Goal: Task Accomplishment & Management: Manage account settings

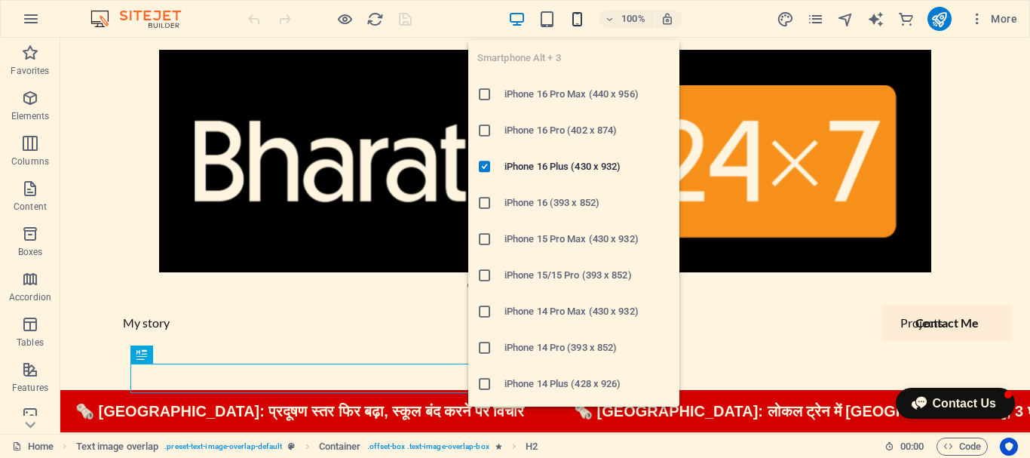
click at [579, 20] on icon "button" at bounding box center [576, 19] width 17 height 17
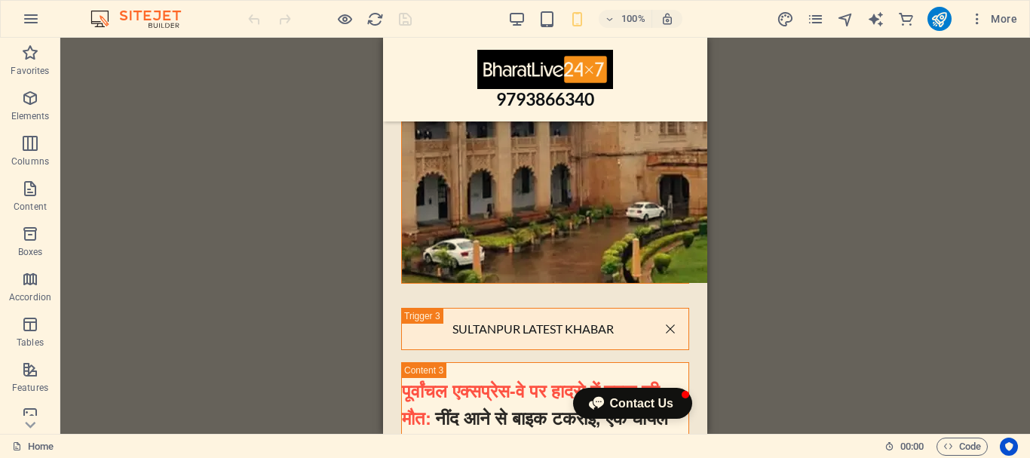
scroll to position [7117, 0]
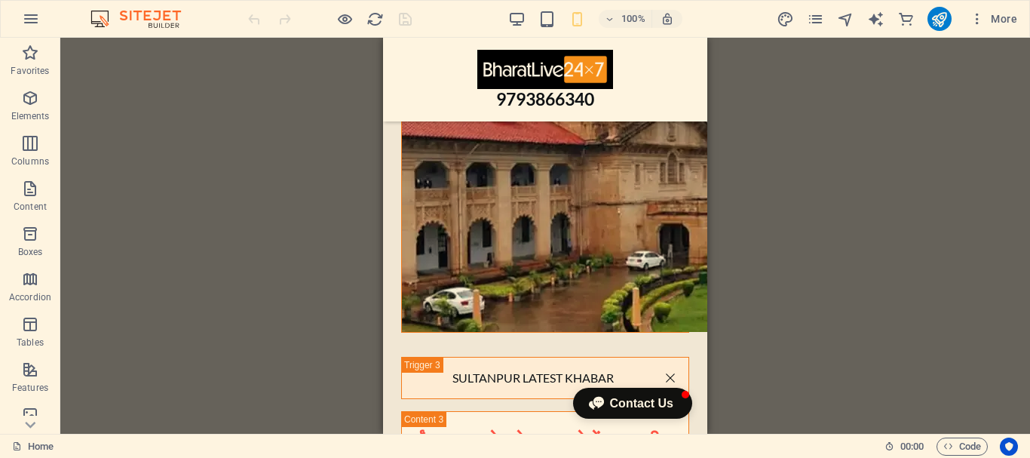
drag, startPoint x: 700, startPoint y: 56, endPoint x: 1090, endPoint y: 305, distance: 463.0
click at [466, 246] on button at bounding box center [461, 248] width 18 height 18
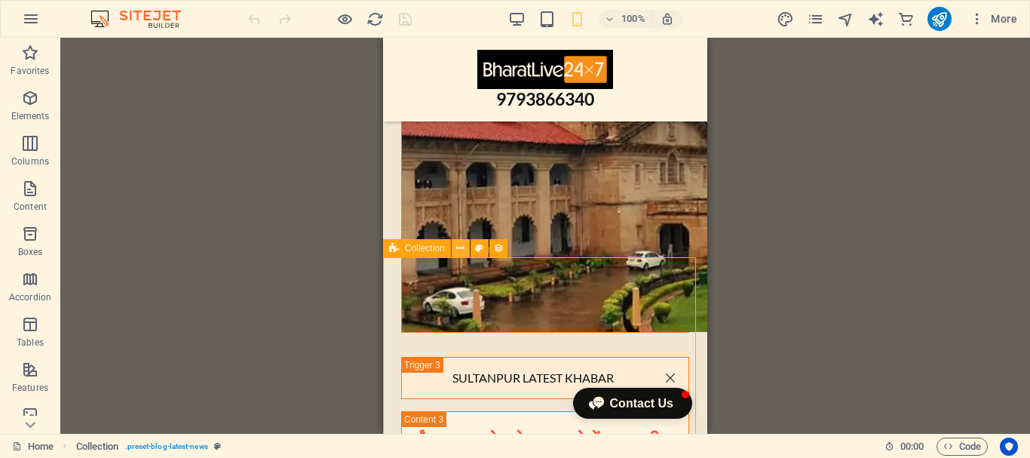
click at [457, 250] on icon at bounding box center [460, 248] width 8 height 16
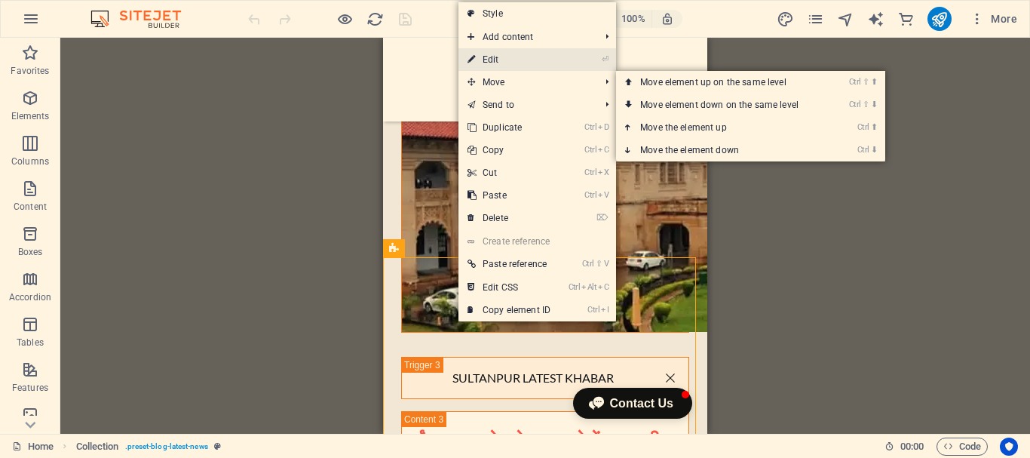
click at [510, 60] on link "⏎ Edit" at bounding box center [508, 59] width 101 height 23
select select "columns.publishing_date_DESC"
select select "columns.status"
select select "columns.publishing_date"
select select "past"
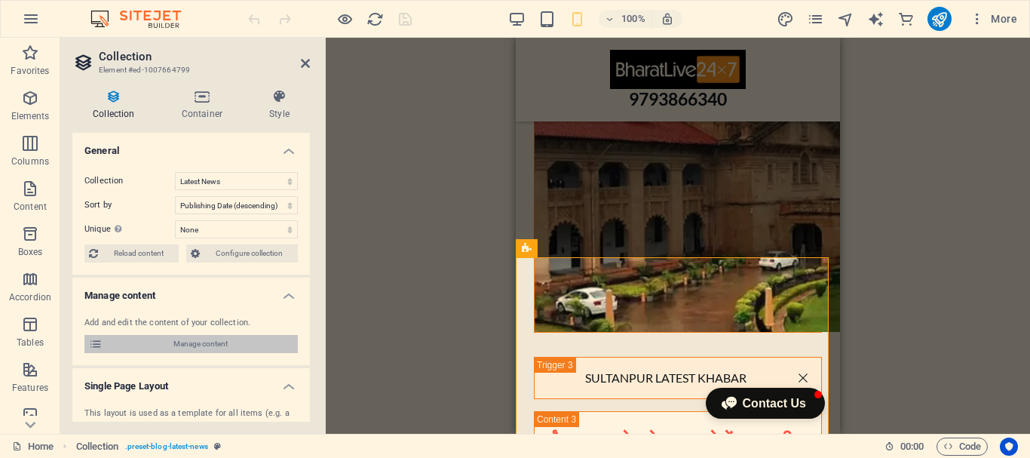
click at [205, 347] on span "Manage content" at bounding box center [200, 344] width 186 height 18
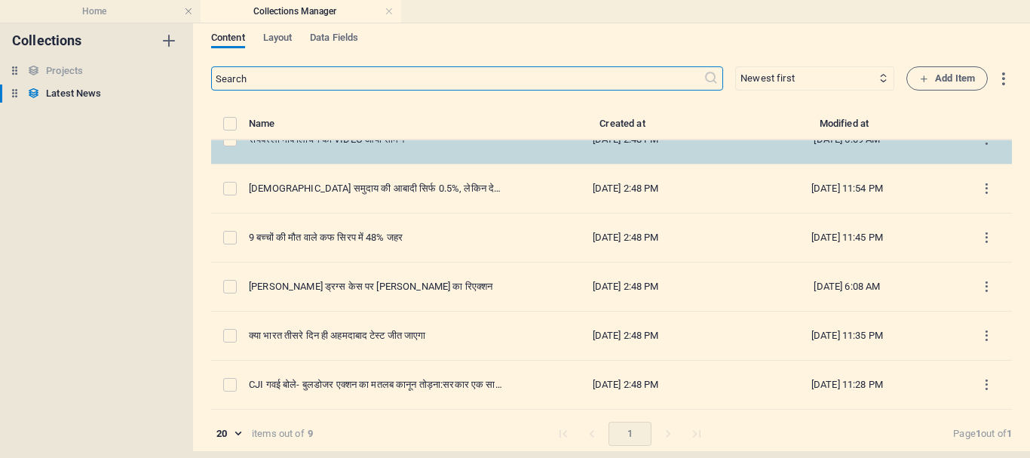
scroll to position [0, 0]
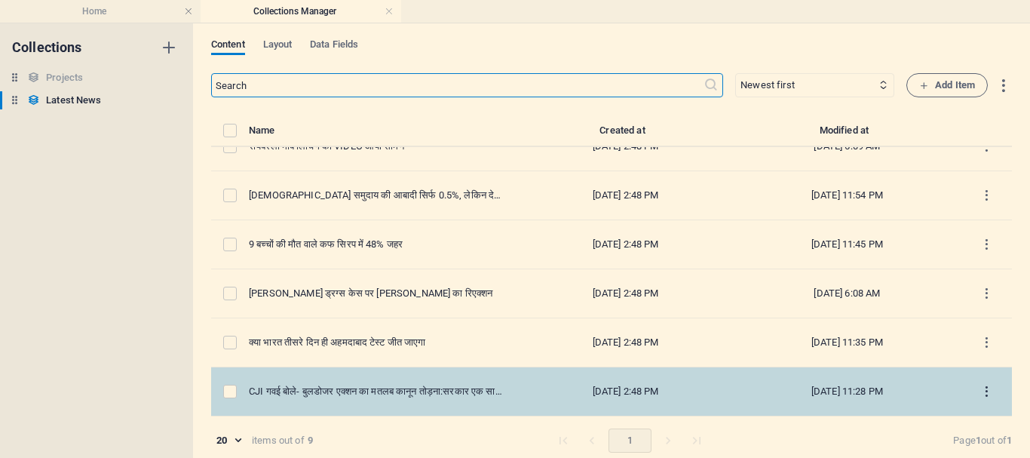
click at [979, 393] on icon "items list" at bounding box center [986, 391] width 14 height 14
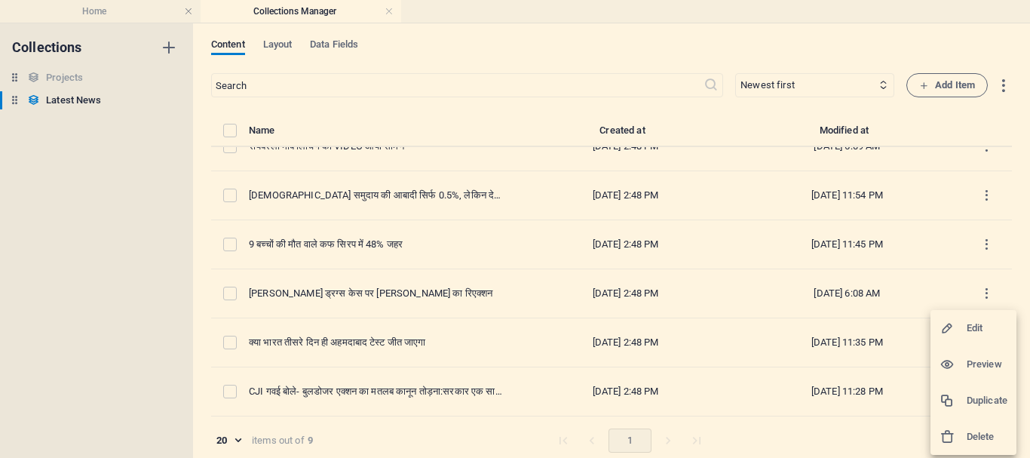
click at [981, 323] on h6 "Edit" at bounding box center [986, 328] width 41 height 18
select select "Top News"
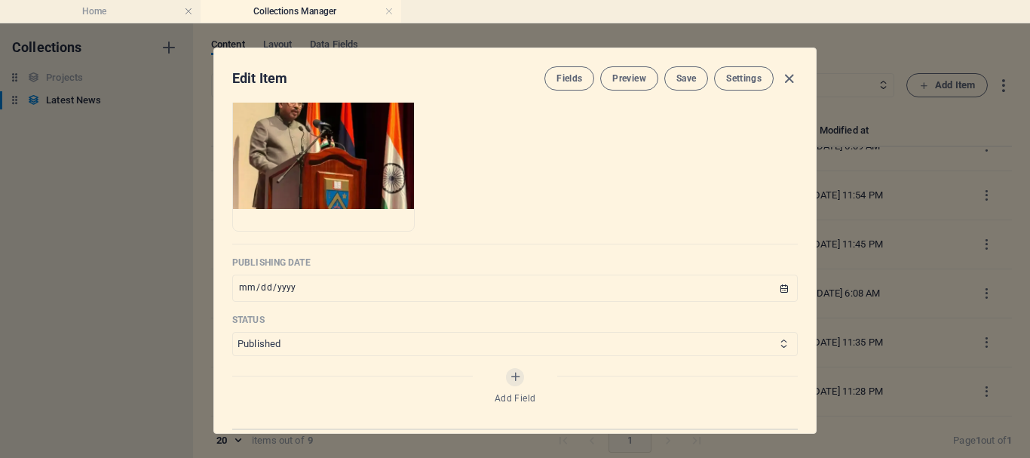
scroll to position [603, 0]
click at [268, 288] on input "[DATE]" at bounding box center [514, 287] width 565 height 27
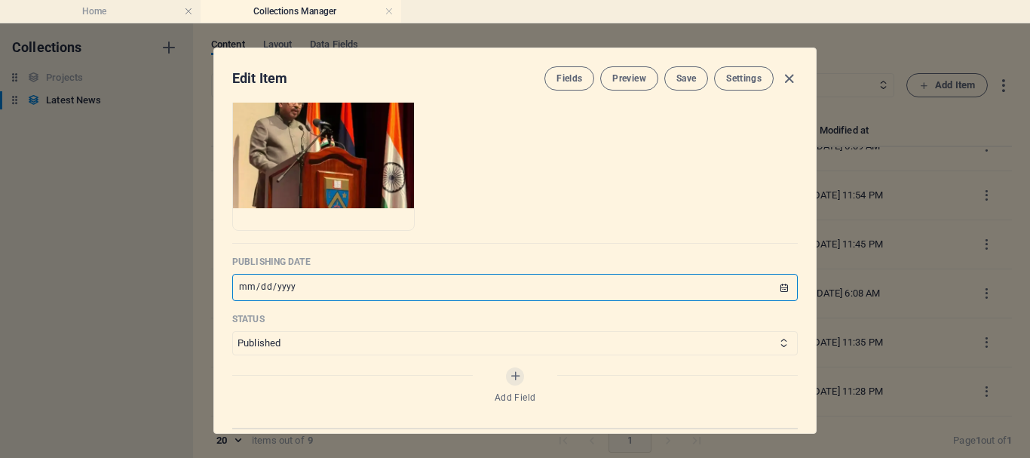
click at [368, 294] on input "[DATE]" at bounding box center [514, 287] width 565 height 27
click at [309, 284] on input "[DATE]" at bounding box center [514, 287] width 565 height 27
click at [317, 280] on input "[DATE]" at bounding box center [514, 287] width 565 height 27
click at [779, 287] on input "[DATE]" at bounding box center [514, 287] width 565 height 27
click at [690, 74] on span "Save" at bounding box center [686, 78] width 20 height 12
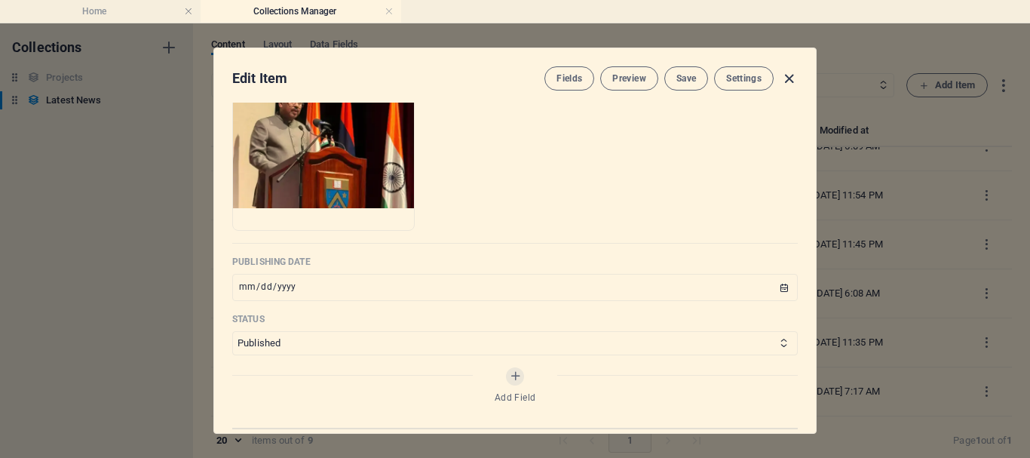
click at [790, 81] on icon "button" at bounding box center [788, 78] width 17 height 17
type input "[DATE]"
type input "cji"
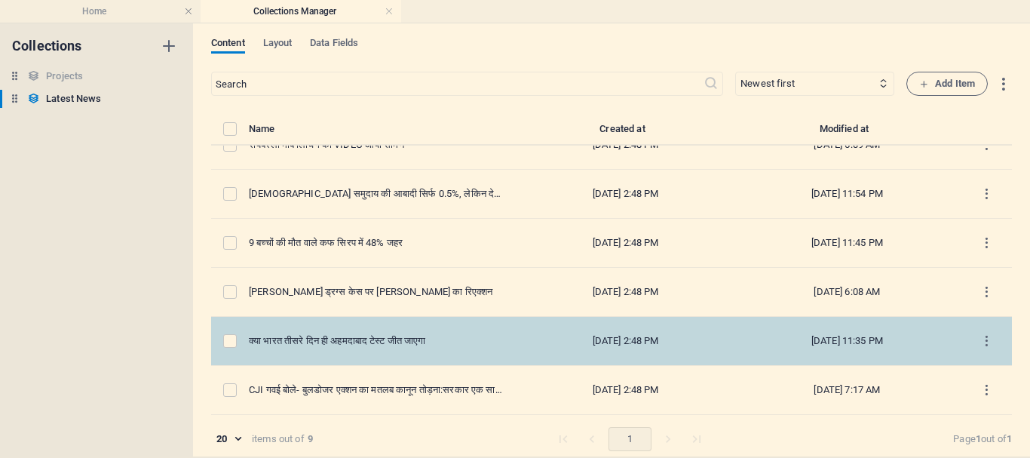
scroll to position [7, 0]
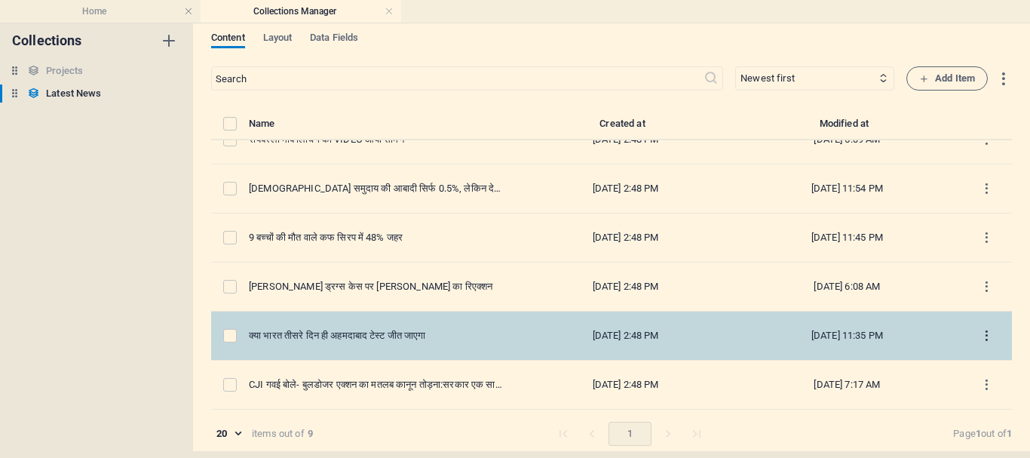
click at [981, 334] on icon "items list" at bounding box center [986, 336] width 14 height 14
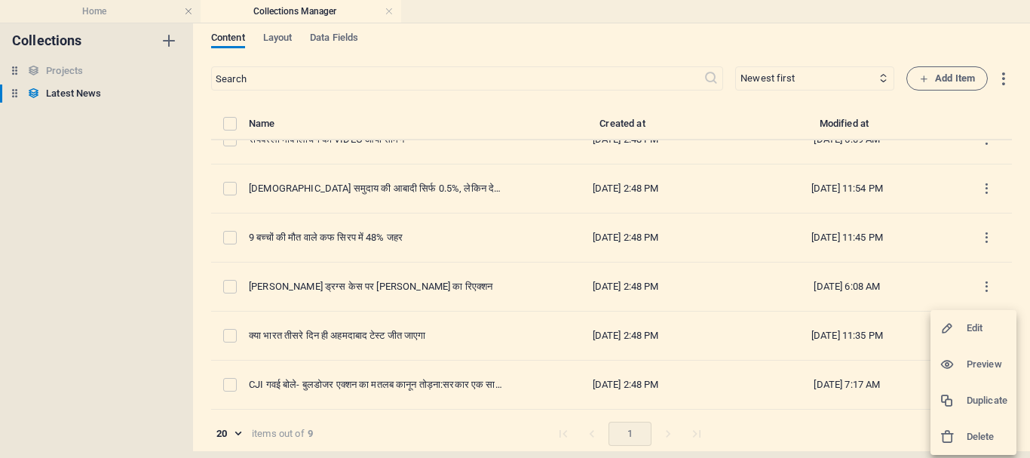
click at [979, 326] on h6 "Edit" at bounding box center [986, 328] width 41 height 18
select select "Khel Jagat"
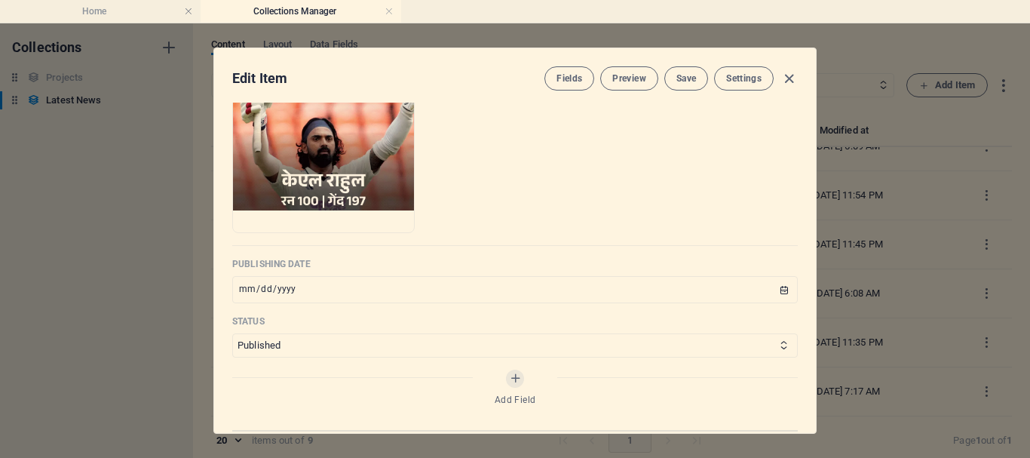
scroll to position [603, 0]
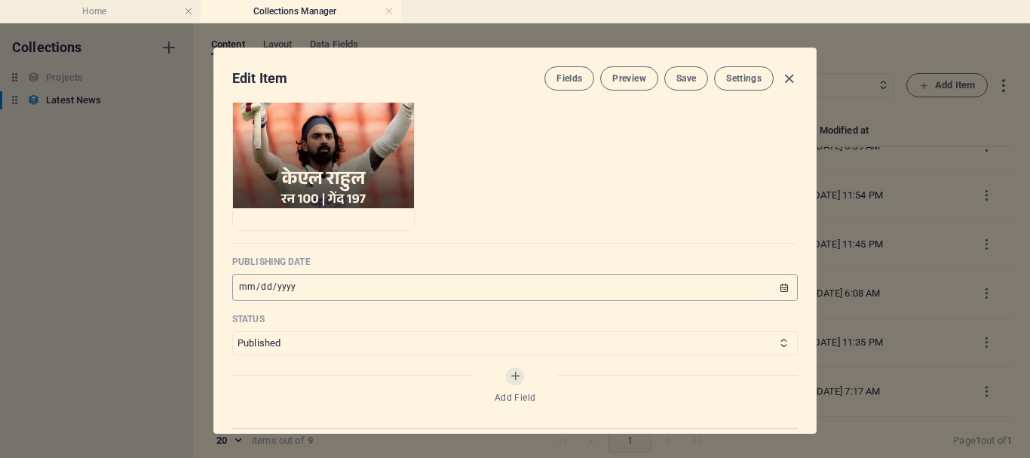
click at [782, 291] on input "[DATE]" at bounding box center [514, 287] width 565 height 27
click at [681, 82] on span "Save" at bounding box center [686, 78] width 20 height 12
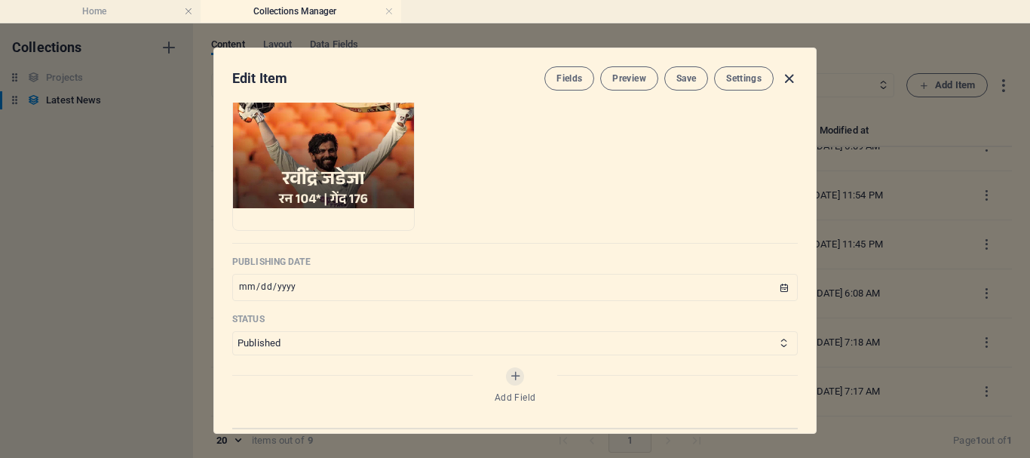
click at [789, 76] on icon "button" at bounding box center [788, 78] width 17 height 17
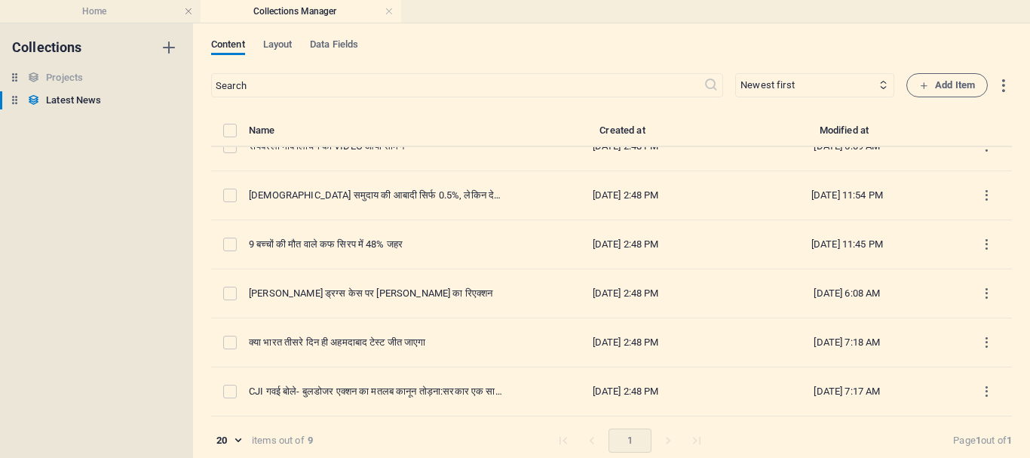
type input "[DATE]"
type input "cricket"
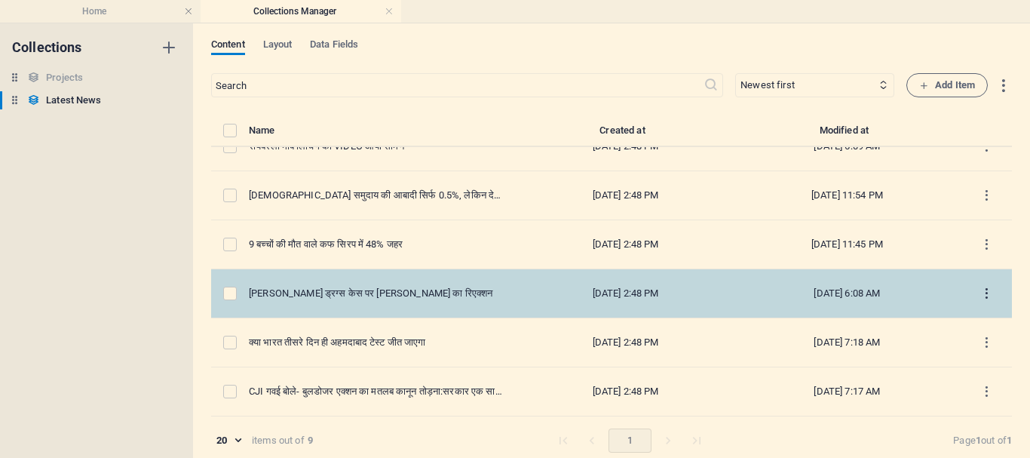
click at [987, 292] on icon "items list" at bounding box center [986, 293] width 14 height 14
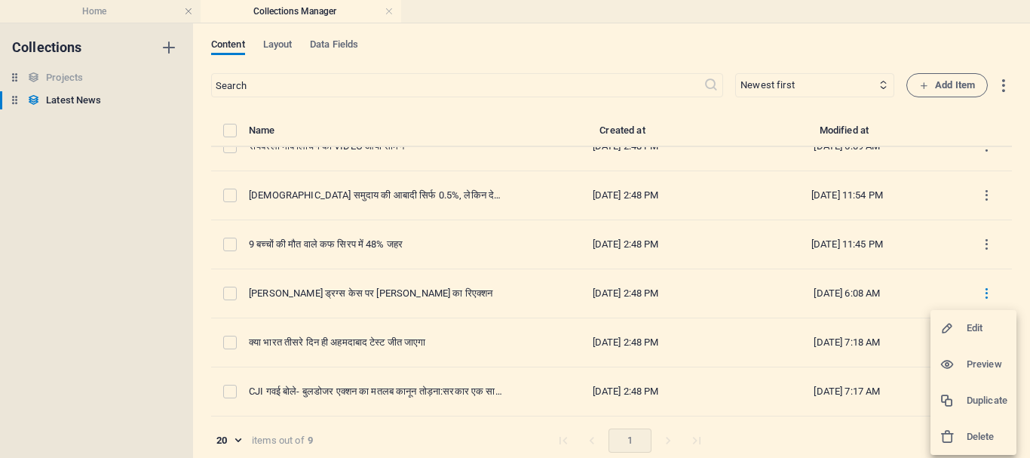
click at [962, 332] on div at bounding box center [952, 327] width 27 height 15
select select "Filmi Duniya"
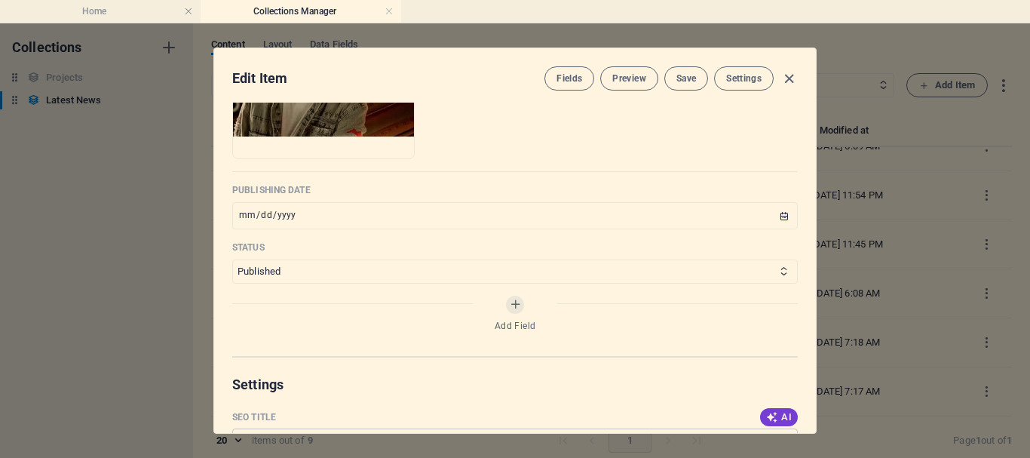
scroll to position [678, 0]
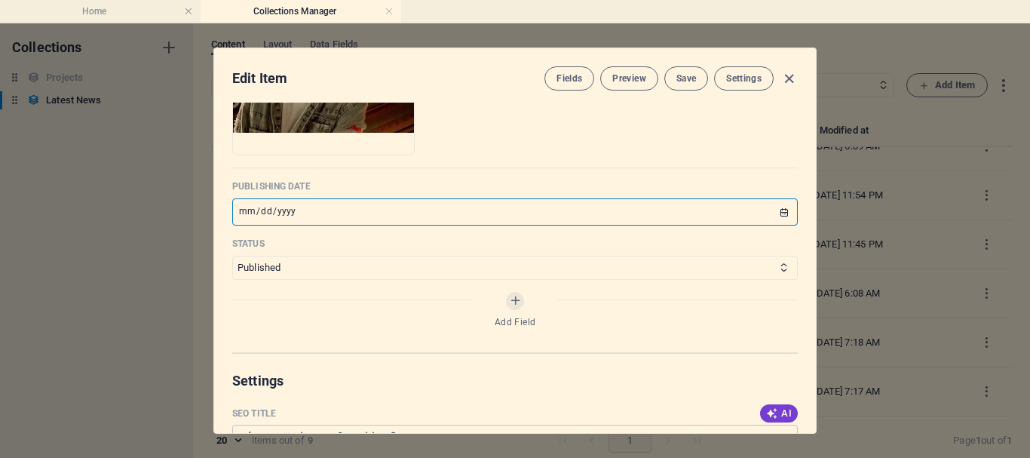
click at [778, 216] on input "[DATE]" at bounding box center [514, 211] width 565 height 27
type input "[DATE]"
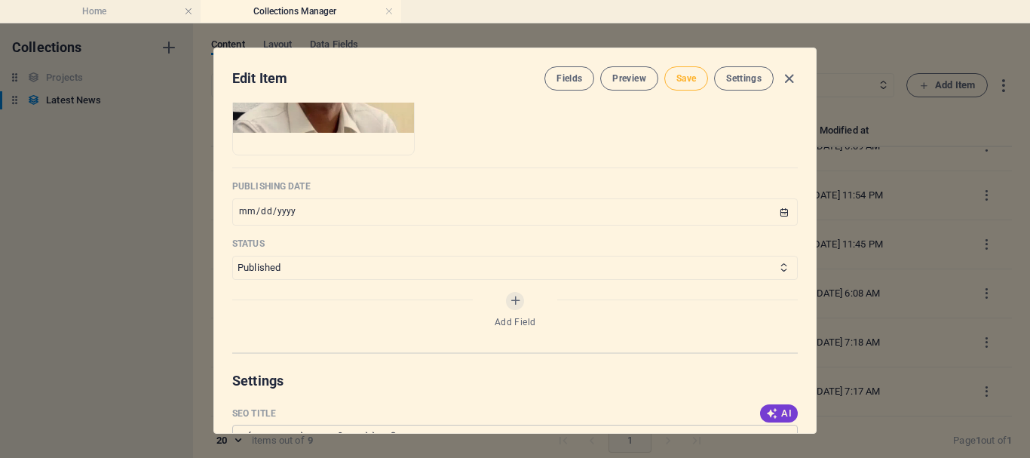
click at [687, 80] on span "Save" at bounding box center [686, 78] width 20 height 12
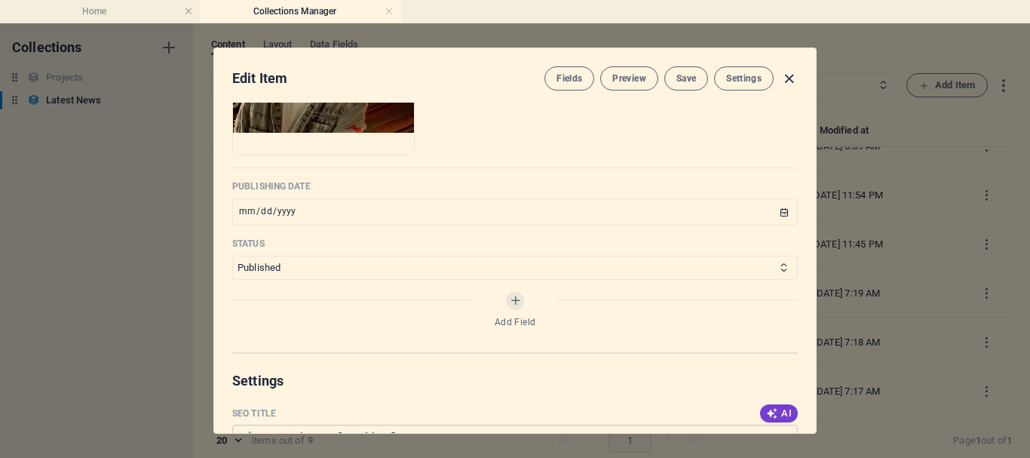
click at [790, 75] on icon "button" at bounding box center [788, 78] width 17 height 17
type input "filmi"
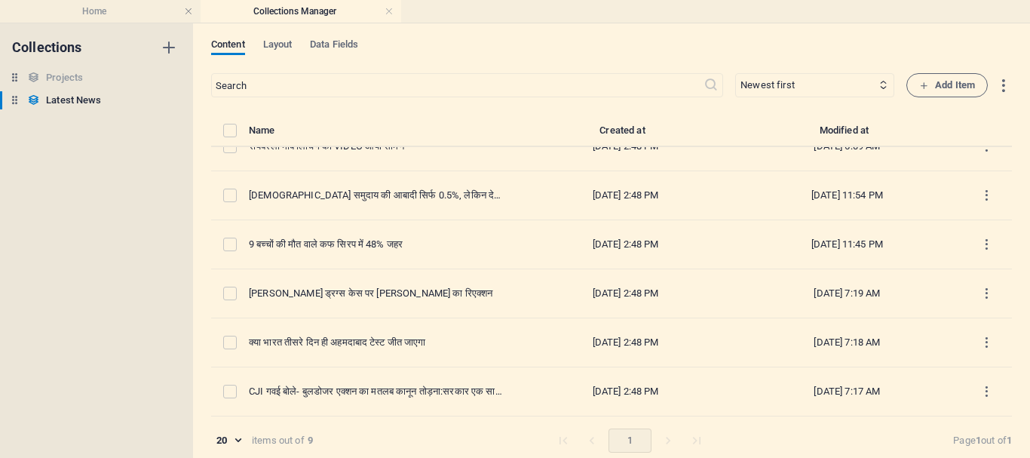
scroll to position [589, 0]
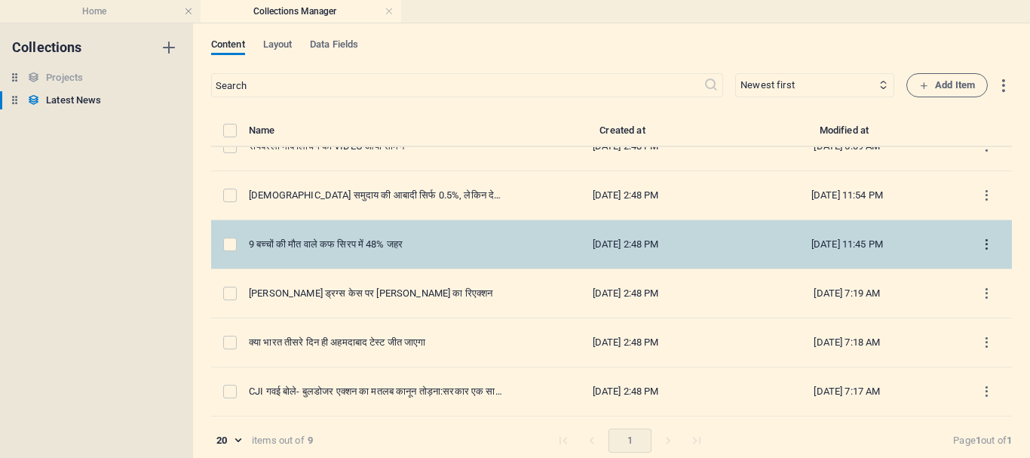
click at [984, 246] on icon "items list" at bounding box center [986, 244] width 14 height 14
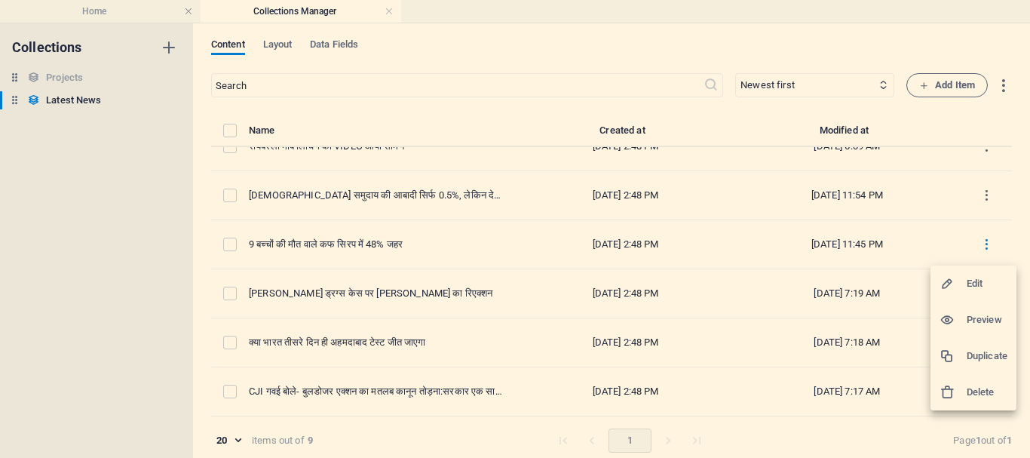
click at [975, 283] on h6 "Edit" at bounding box center [986, 283] width 41 height 18
select select "Khel Jagat"
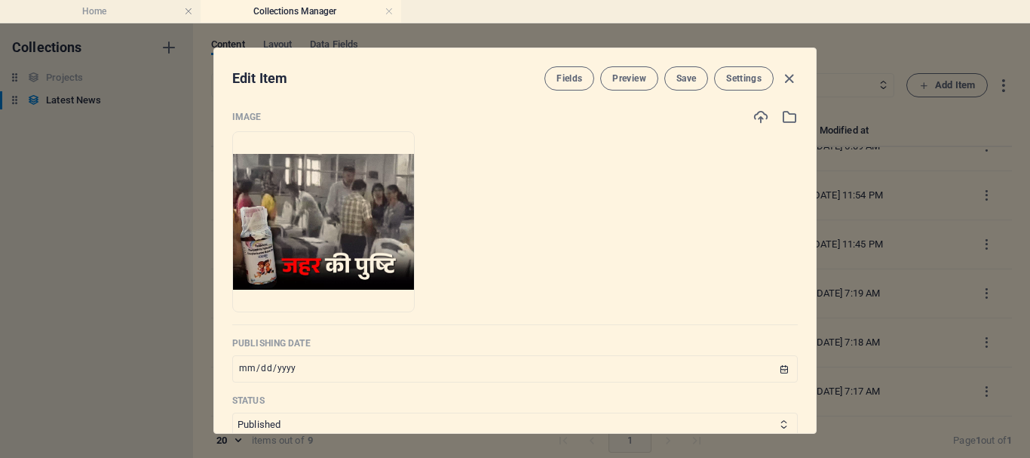
scroll to position [528, 0]
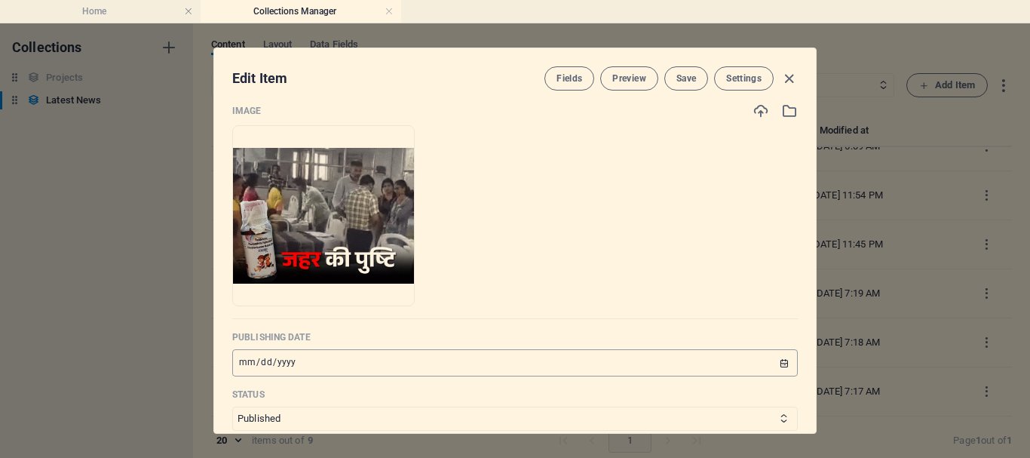
click at [779, 363] on input "[DATE]" at bounding box center [514, 362] width 565 height 27
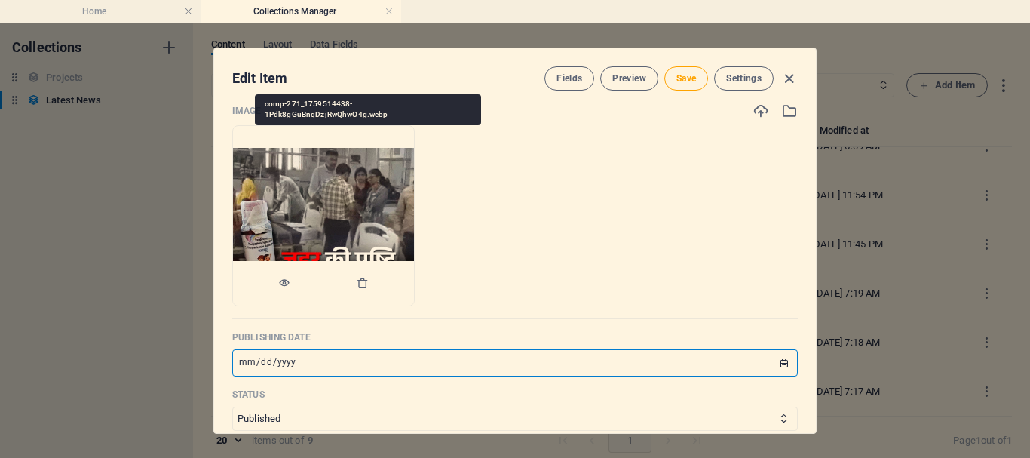
type input "[DATE]"
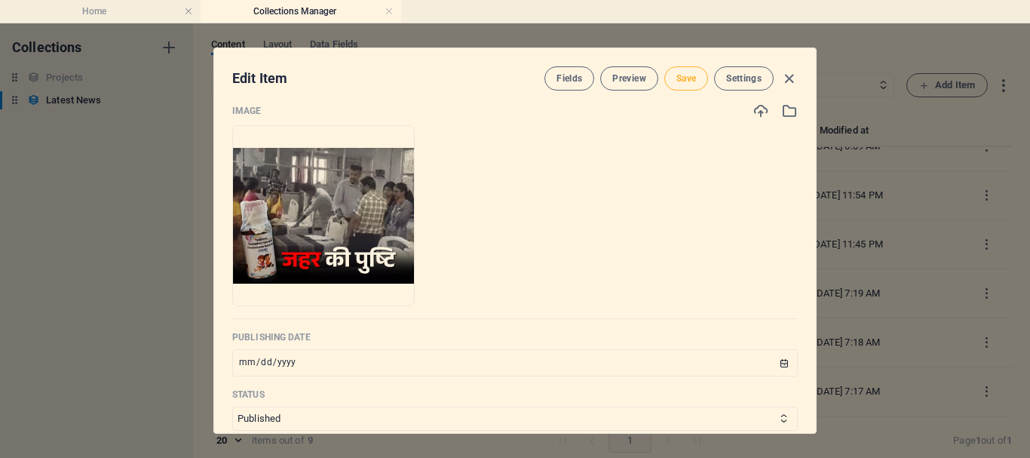
click at [687, 81] on span "Save" at bounding box center [686, 78] width 20 height 12
click at [787, 81] on icon "button" at bounding box center [788, 78] width 17 height 17
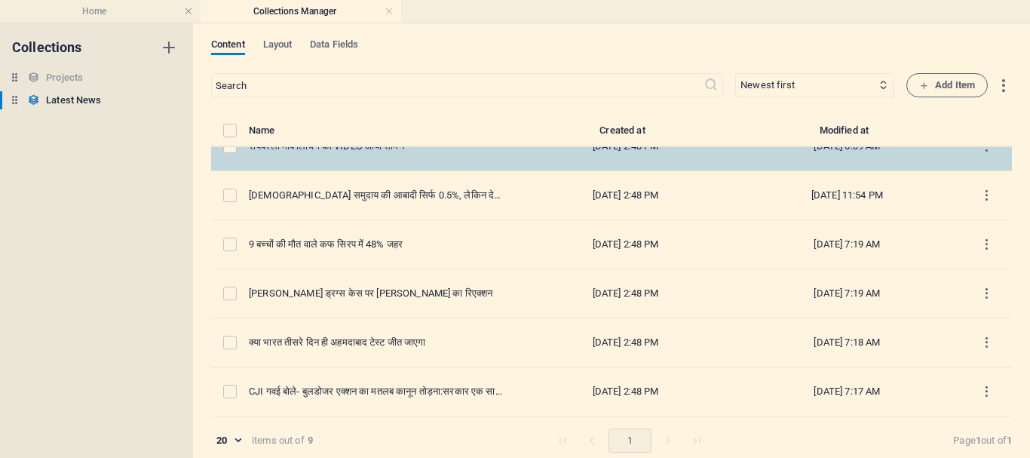
type input "breaking"
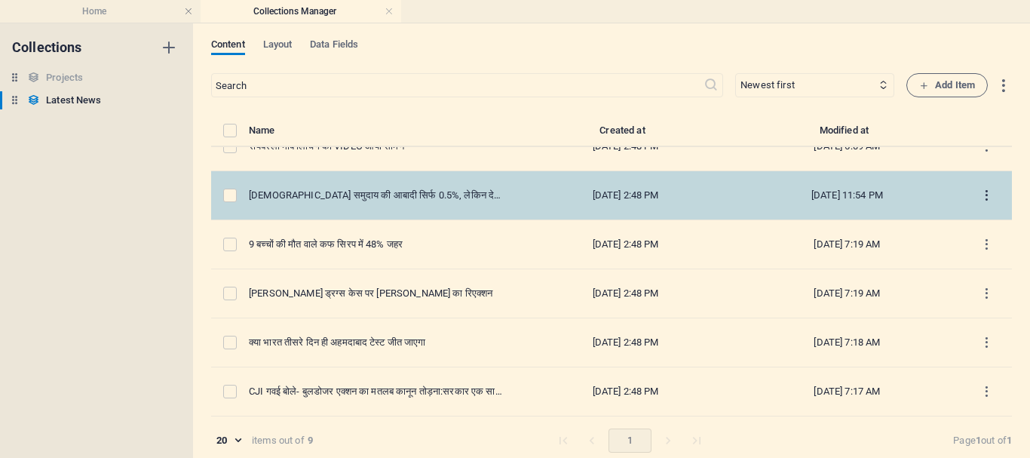
click at [982, 194] on icon "items list" at bounding box center [986, 195] width 14 height 14
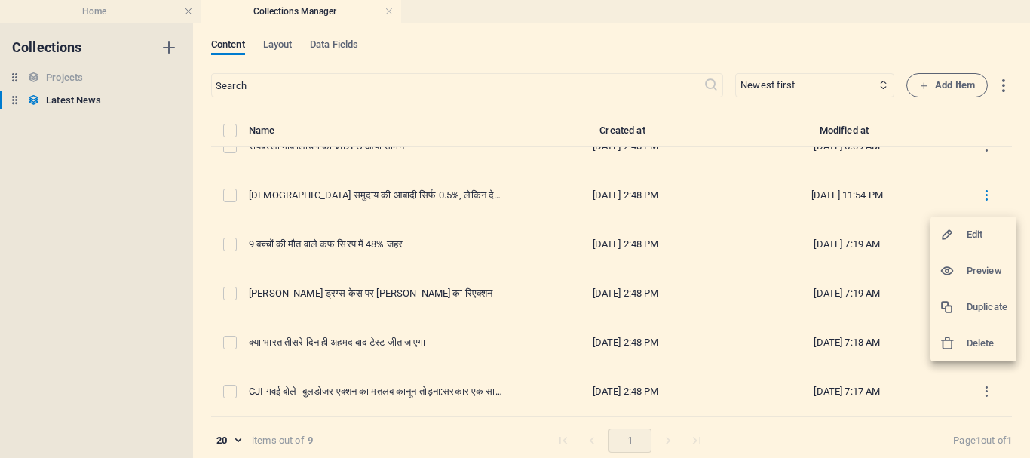
click at [978, 234] on h6 "Edit" at bounding box center [986, 234] width 41 height 18
select select "Top News"
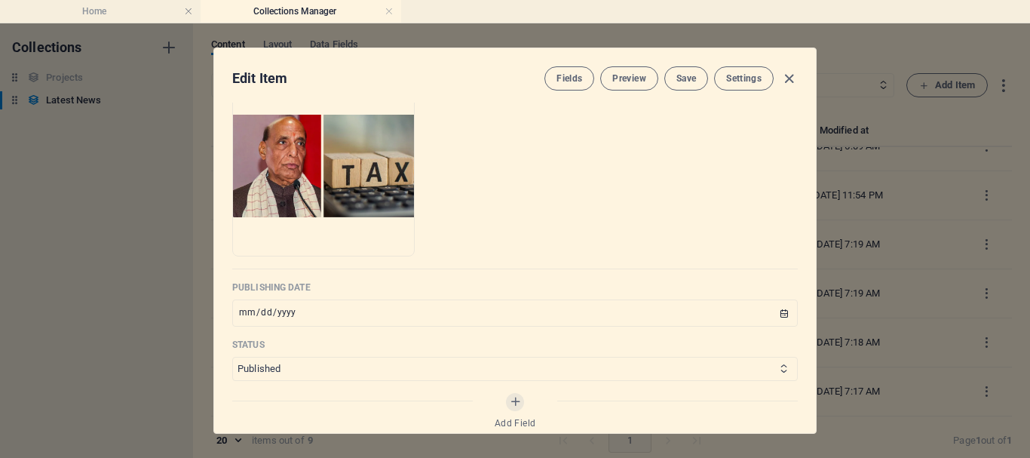
scroll to position [603, 0]
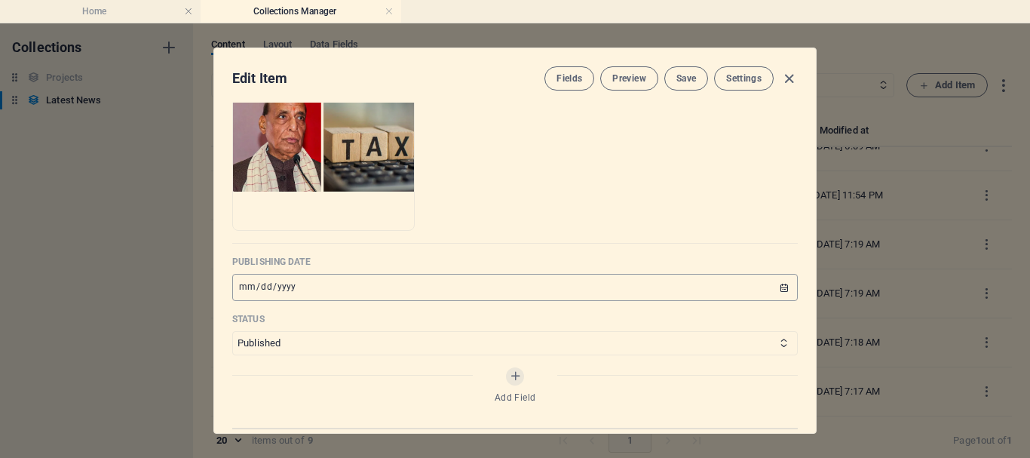
click at [782, 287] on input "[DATE]" at bounding box center [514, 287] width 565 height 27
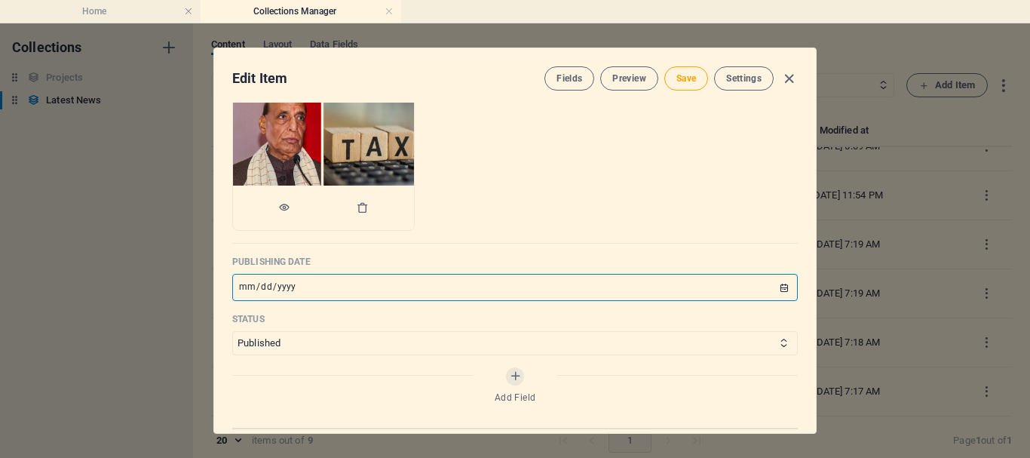
type input "[DATE]"
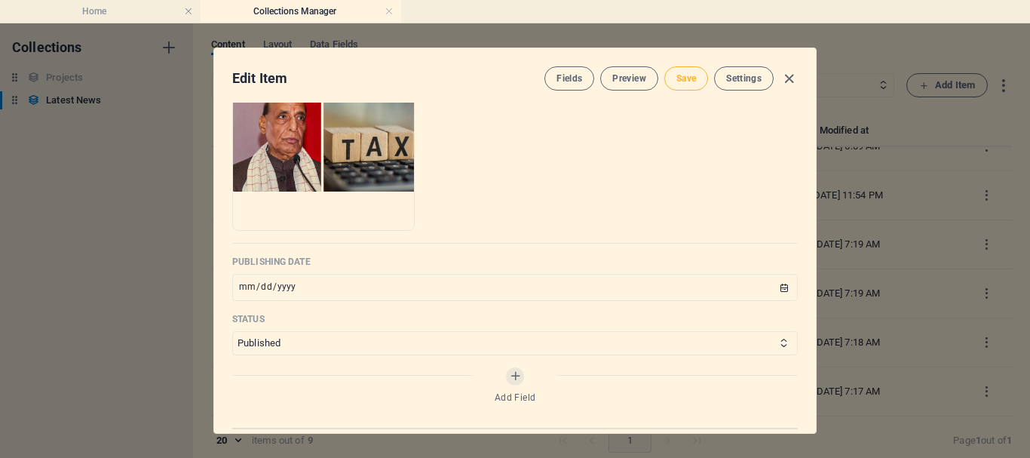
click at [681, 78] on span "Save" at bounding box center [686, 78] width 20 height 12
click at [791, 78] on icon "button" at bounding box center [788, 78] width 17 height 17
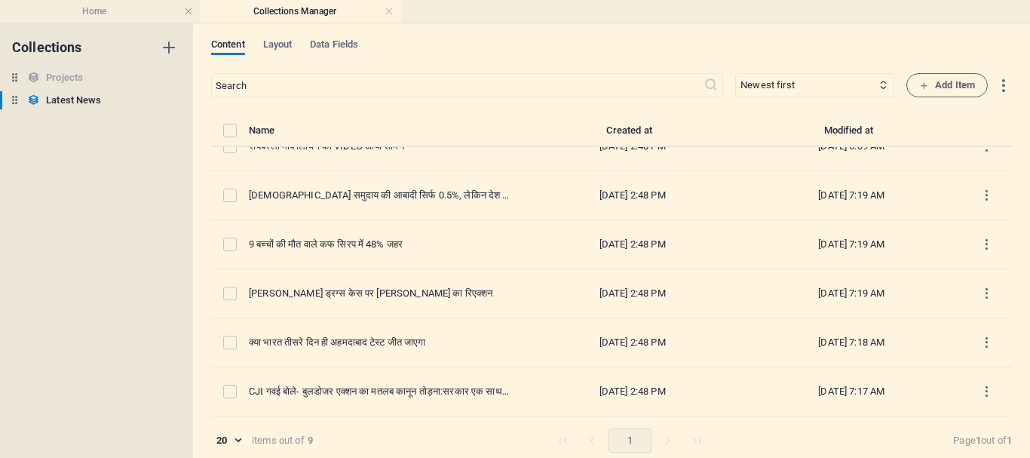
type input "rajnathsingh"
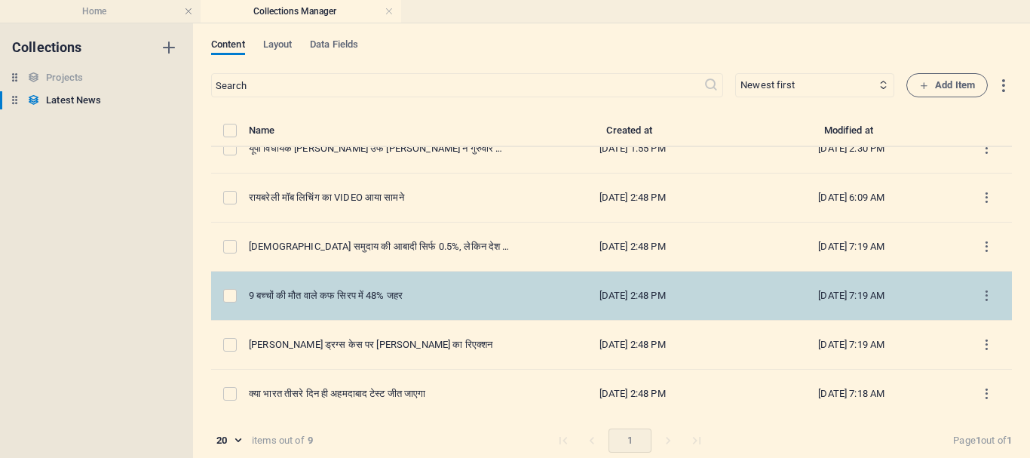
scroll to position [96, 0]
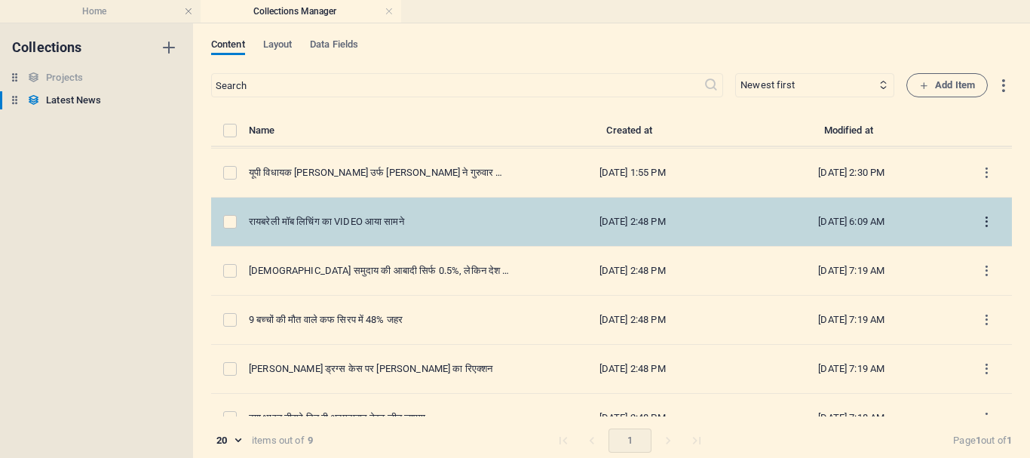
click at [982, 216] on icon "items list" at bounding box center [986, 222] width 14 height 14
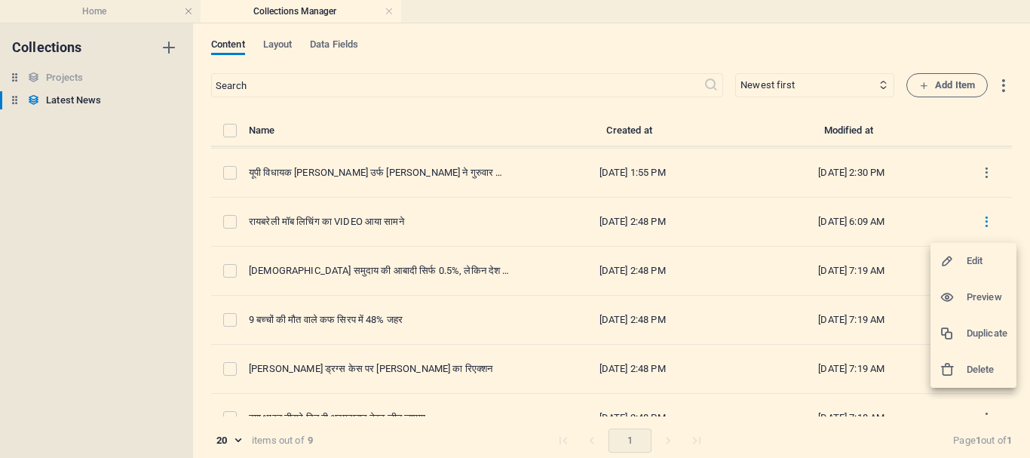
click at [966, 257] on div at bounding box center [952, 260] width 27 height 15
select select "Raebareli News"
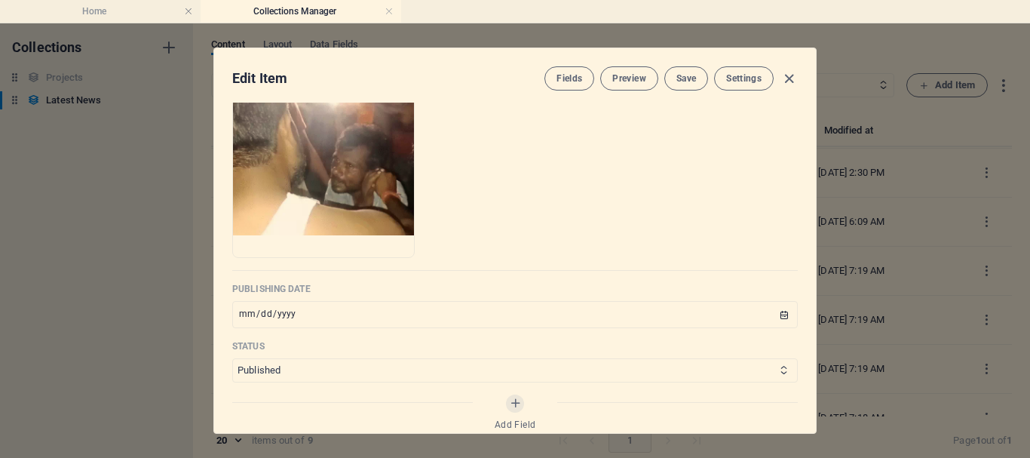
scroll to position [603, 0]
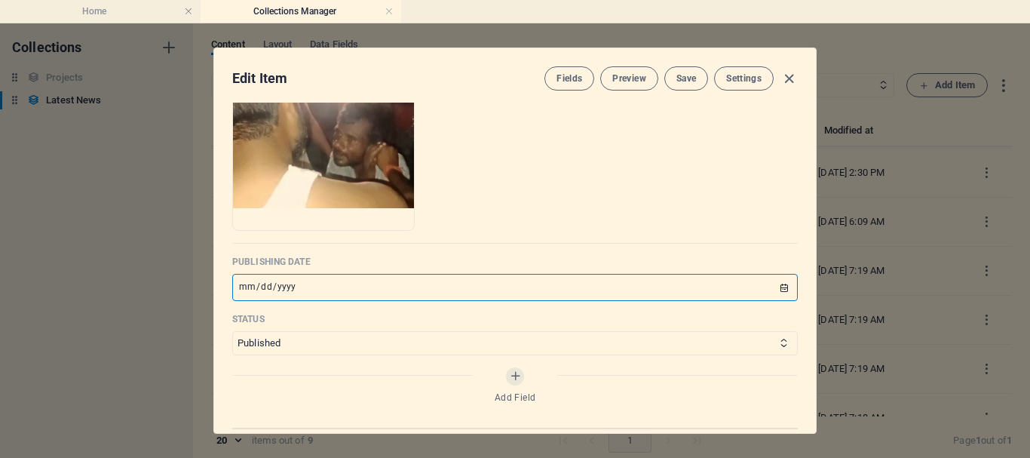
click at [780, 286] on input "[DATE]" at bounding box center [514, 287] width 565 height 27
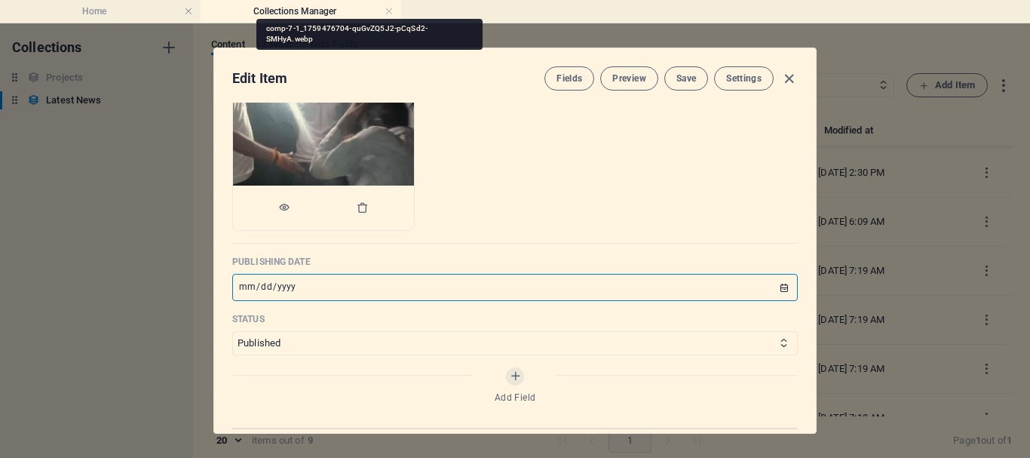
type input "[DATE]"
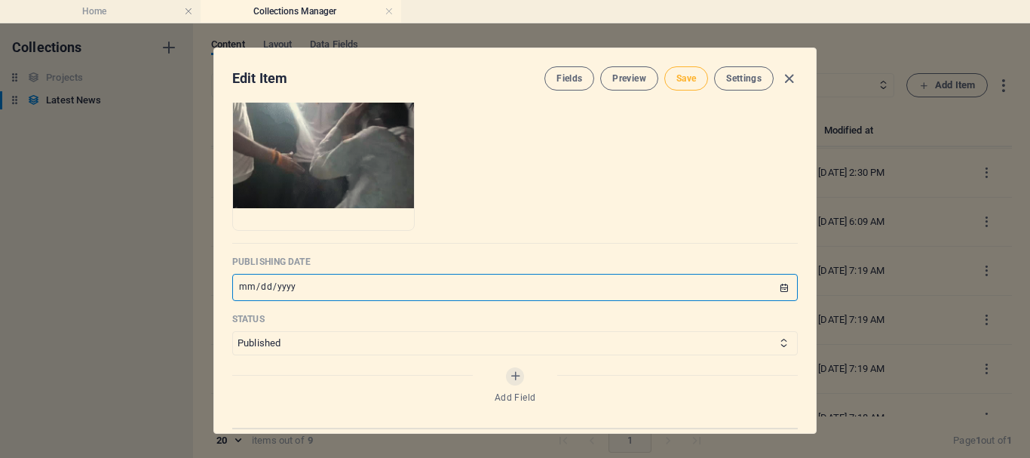
click at [683, 81] on span "Save" at bounding box center [686, 78] width 20 height 12
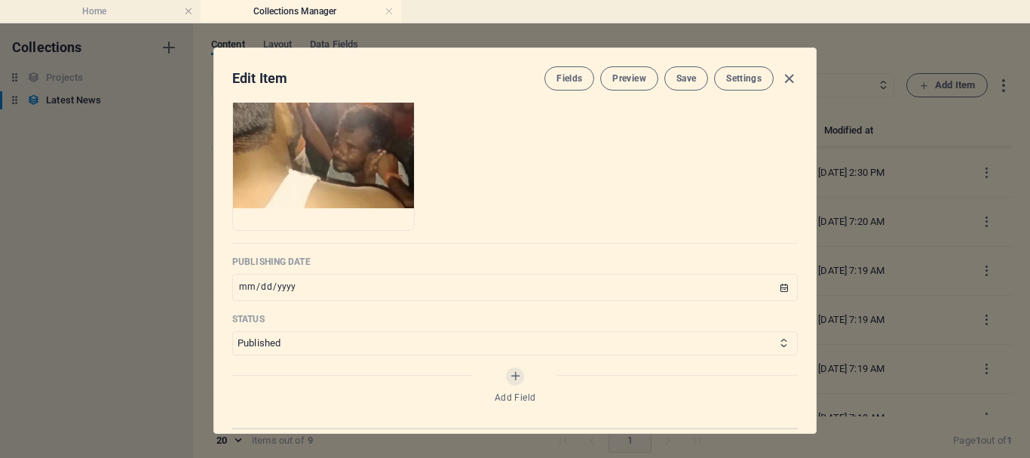
click at [790, 78] on icon "button" at bounding box center [788, 78] width 17 height 17
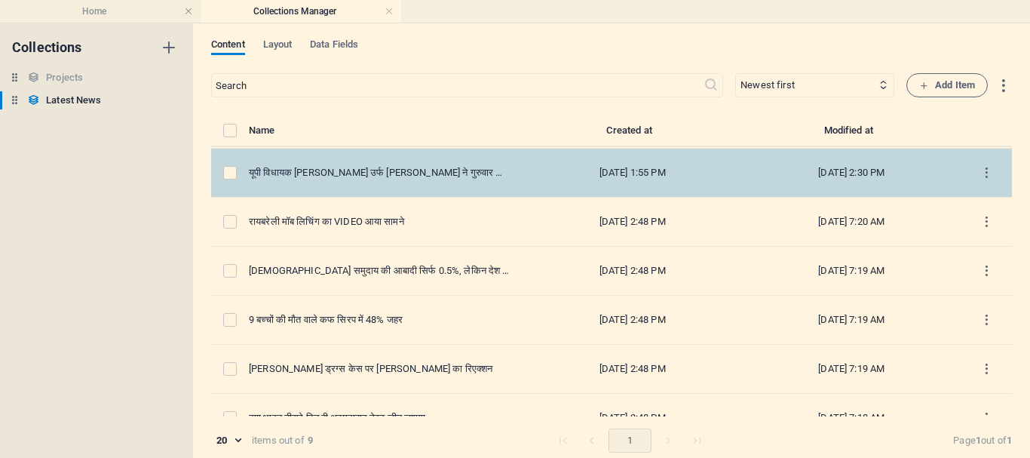
type input "video"
click at [979, 176] on icon "items list" at bounding box center [986, 173] width 14 height 14
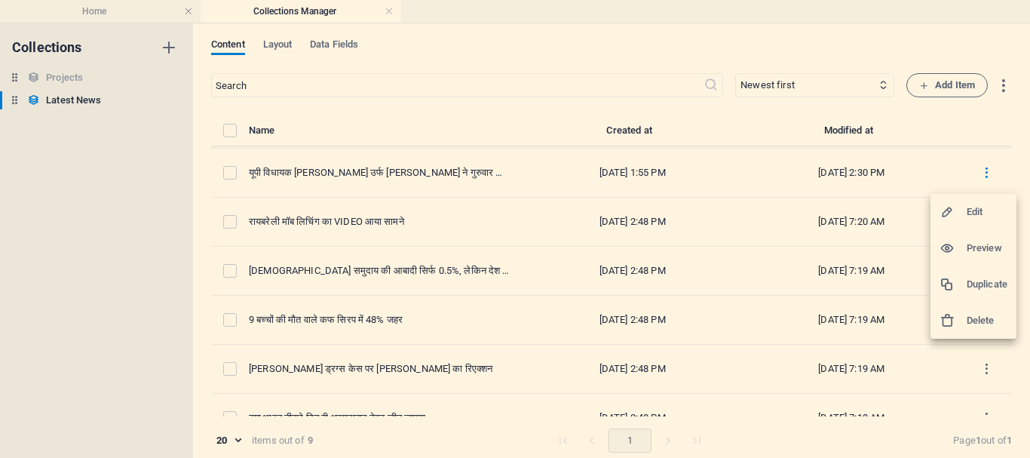
click at [978, 213] on h6 "Edit" at bounding box center [986, 212] width 41 height 18
select select "[GEOGRAPHIC_DATA]"
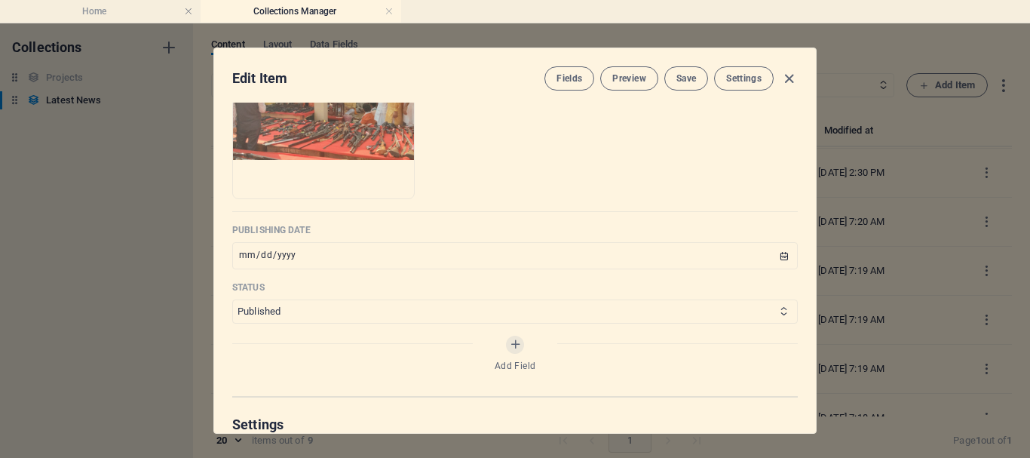
scroll to position [603, 0]
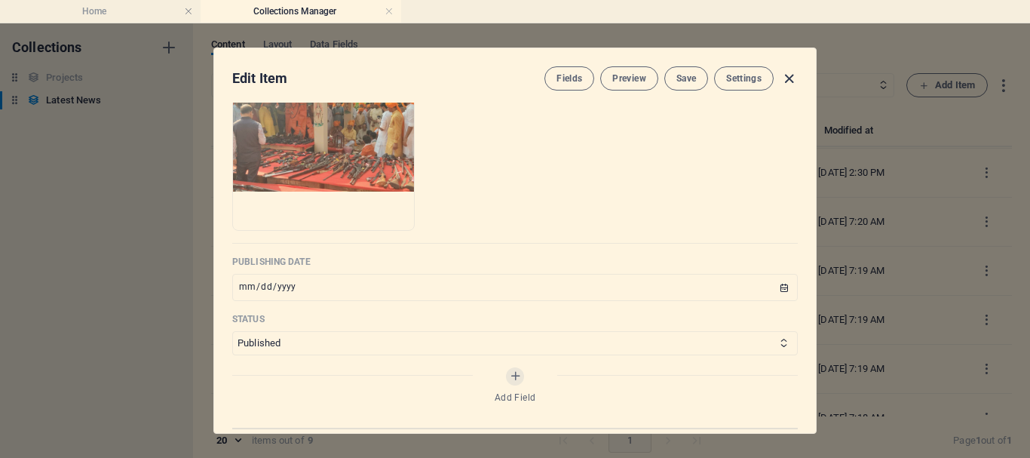
click at [785, 75] on icon "button" at bounding box center [788, 78] width 17 height 17
type input "[DATE]"
type input "rajabhaiya"
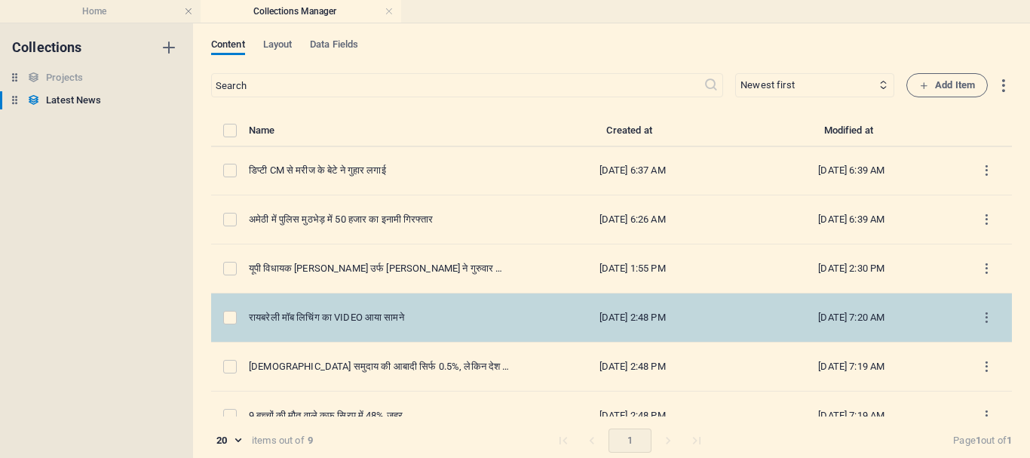
scroll to position [0, 0]
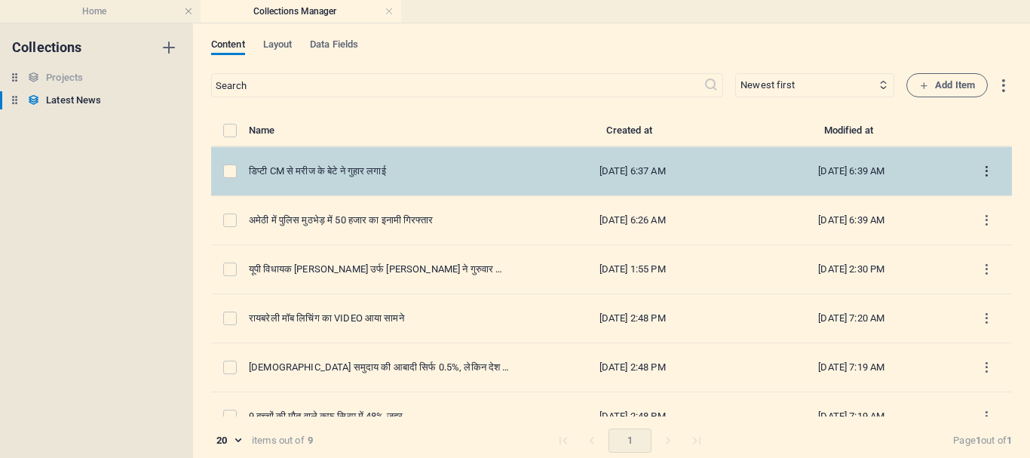
click at [980, 176] on icon "items list" at bounding box center [986, 171] width 14 height 14
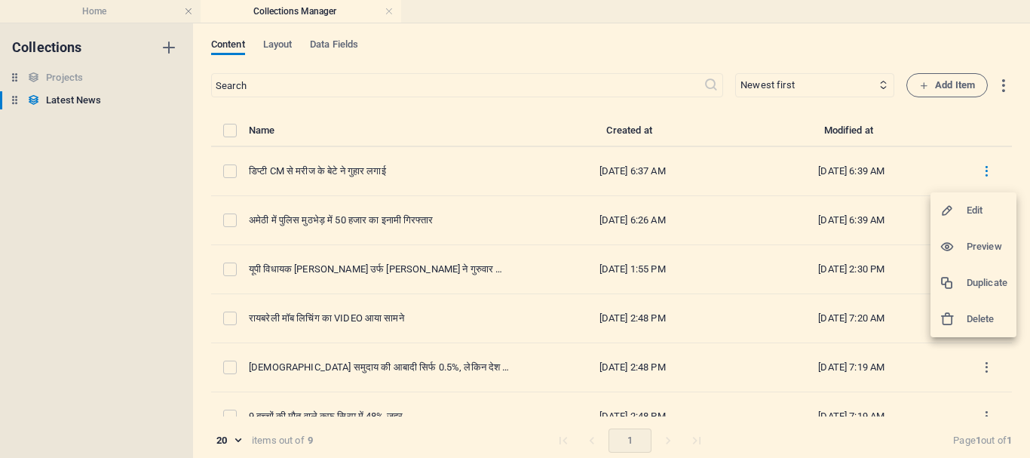
click at [969, 216] on h6 "Edit" at bounding box center [986, 210] width 41 height 18
select select "[GEOGRAPHIC_DATA]"
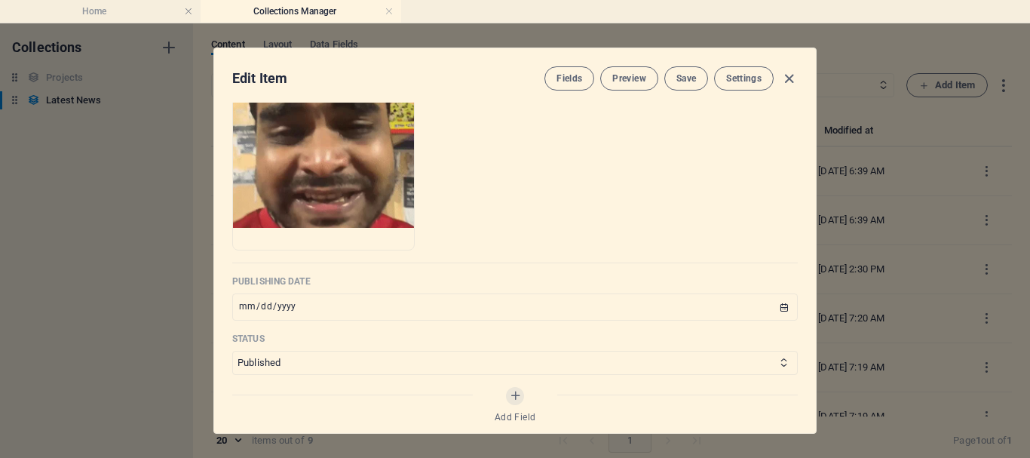
scroll to position [603, 0]
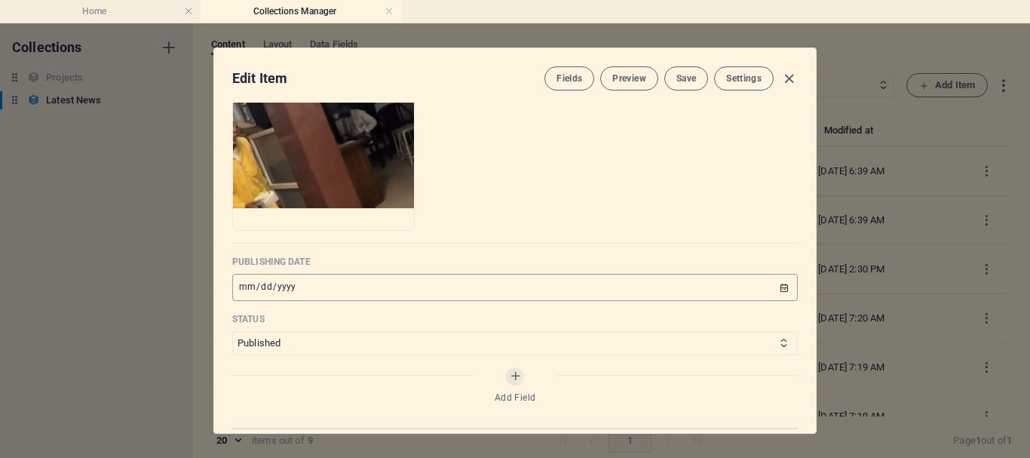
click at [781, 288] on input "[DATE]" at bounding box center [514, 287] width 565 height 27
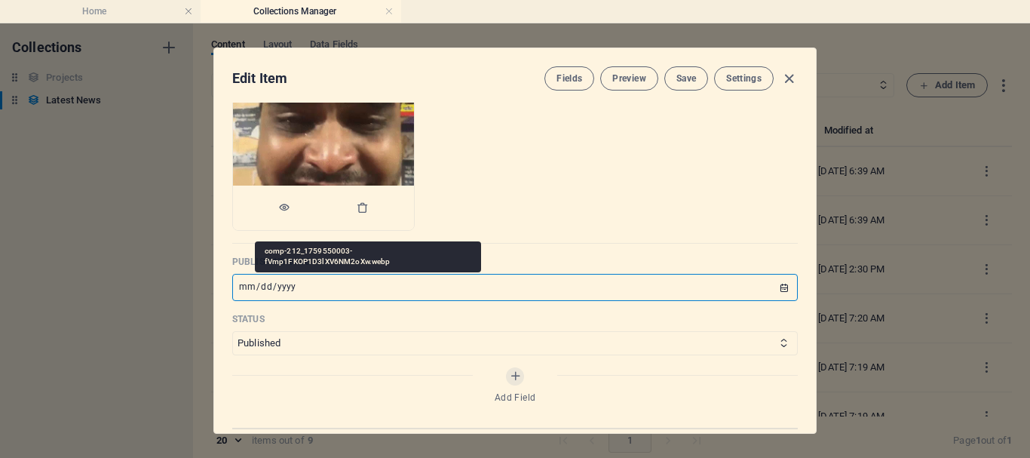
type input "[DATE]"
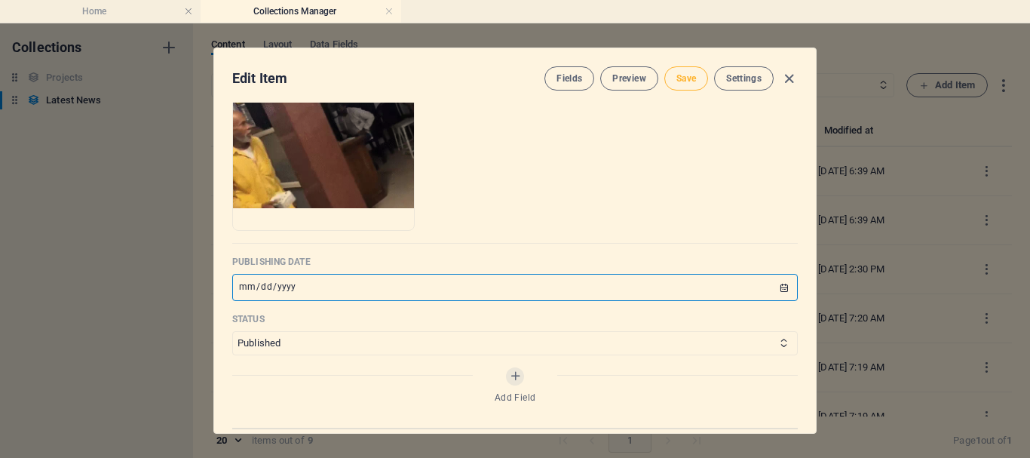
click at [670, 78] on button "Save" at bounding box center [686, 78] width 44 height 24
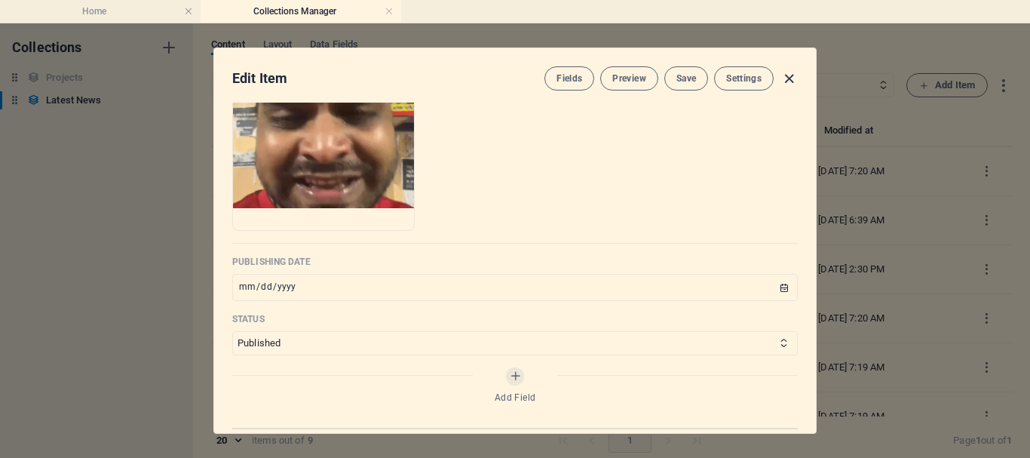
click at [788, 81] on icon "button" at bounding box center [788, 78] width 17 height 17
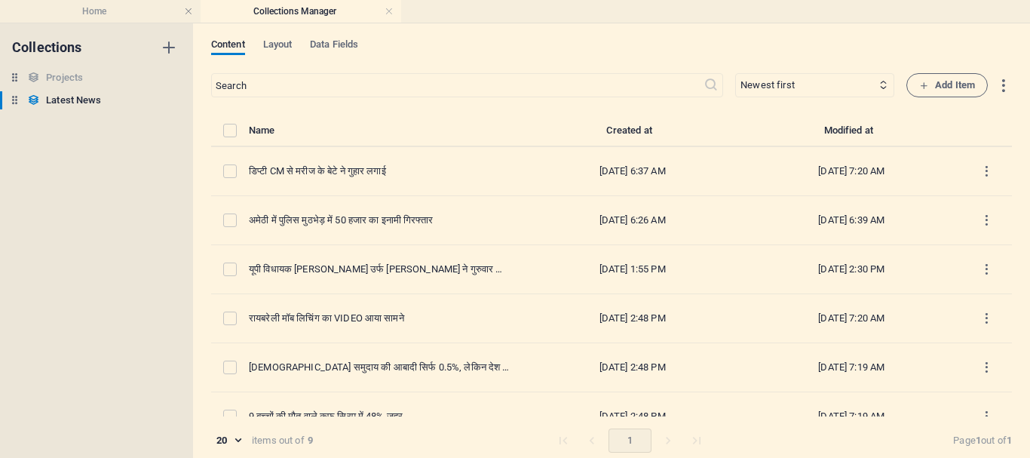
type input "cm"
click at [86, 14] on h4 "Home" at bounding box center [100, 11] width 201 height 17
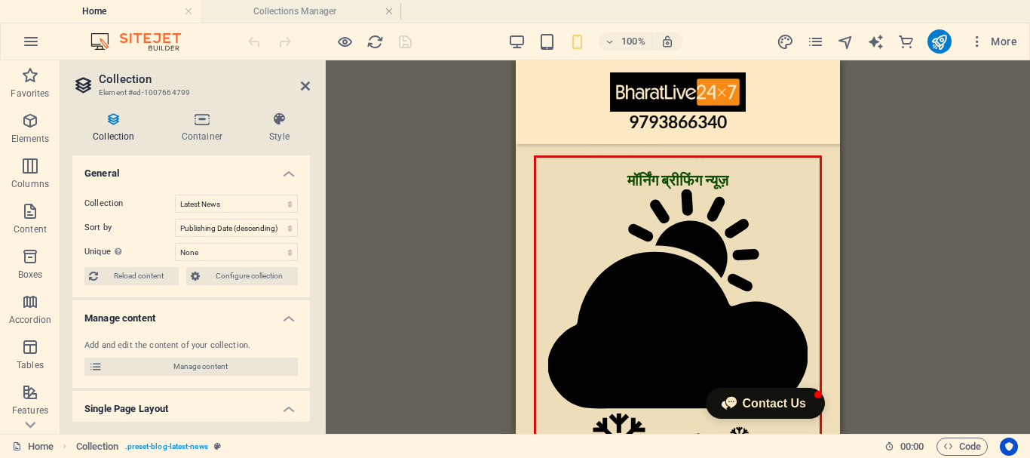
scroll to position [7588, 0]
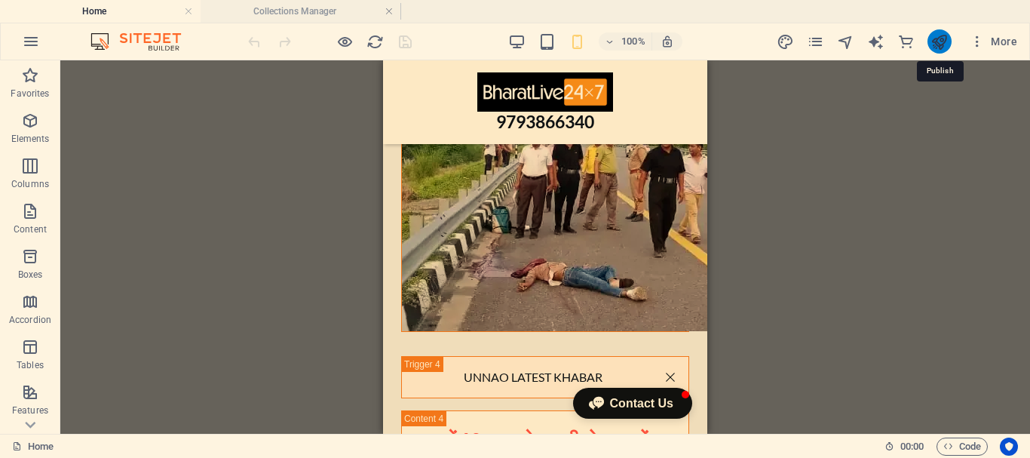
click at [941, 45] on icon "publish" at bounding box center [938, 41] width 17 height 17
